Goal: Navigation & Orientation: Go to known website

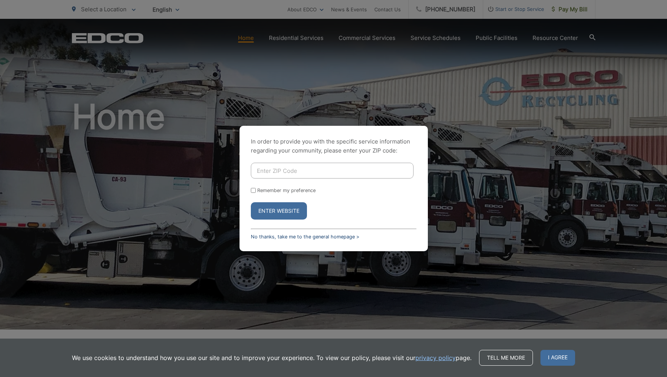
click at [307, 236] on link "No thanks, take me to the general homepage >" at bounding box center [305, 237] width 109 height 6
